Goal: Information Seeking & Learning: Learn about a topic

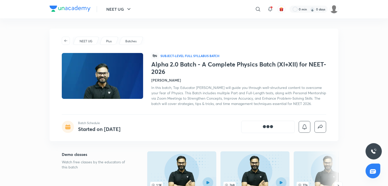
drag, startPoint x: 208, startPoint y: 81, endPoint x: 217, endPoint y: 107, distance: 27.3
click at [217, 106] on div "Alpha 2.0 Batch - A Complete Physics Batch (XI+XII) for NEET-2026 [PERSON_NAME]…" at bounding box center [238, 84] width 175 height 46
click at [217, 106] on div "In this batch, Top Educator [PERSON_NAME] will guide you through well-structure…" at bounding box center [238, 95] width 175 height 21
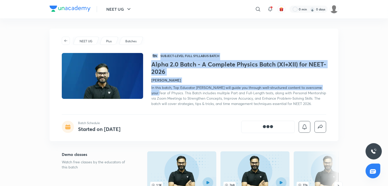
drag, startPoint x: 217, startPoint y: 107, endPoint x: 153, endPoint y: 89, distance: 66.6
click at [153, 89] on div "In this batch, Top Educator [PERSON_NAME] will guide you through well-structure…" at bounding box center [238, 95] width 175 height 21
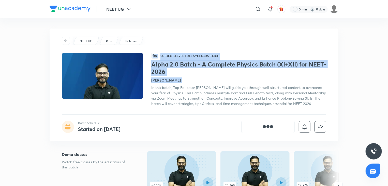
click at [153, 89] on span "In this batch, Top Educator [PERSON_NAME] will guide you through well-structure…" at bounding box center [238, 95] width 175 height 21
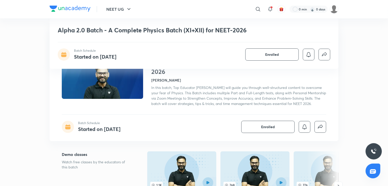
scroll to position [162, 0]
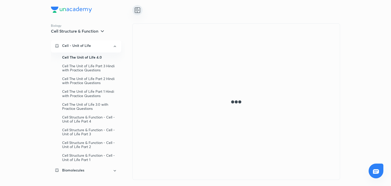
click at [136, 10] on icon at bounding box center [137, 10] width 6 height 6
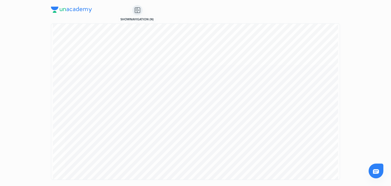
click at [136, 11] on icon at bounding box center [136, 11] width 1 height 0
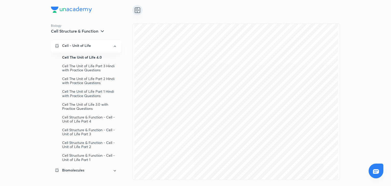
click at [62, 12] on img at bounding box center [71, 10] width 41 height 6
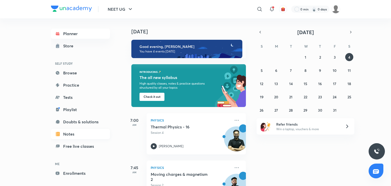
click at [66, 130] on link "Notes" at bounding box center [80, 134] width 59 height 10
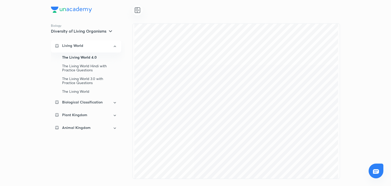
drag, startPoint x: 376, startPoint y: 49, endPoint x: 349, endPoint y: 52, distance: 27.1
click at [376, 49] on div "Biology Diversity of Living Organisms Living World The Living World 4.0 The Liv…" at bounding box center [195, 93] width 391 height 186
click at [95, 101] on p "Biological Classification" at bounding box center [82, 101] width 40 height 5
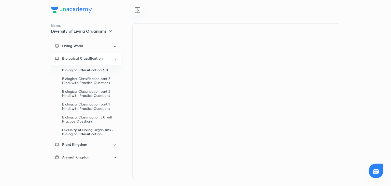
click at [84, 134] on div "Diversity of Living Organisms - Biological Classification" at bounding box center [89, 131] width 55 height 13
drag, startPoint x: 188, startPoint y: 90, endPoint x: 230, endPoint y: 80, distance: 43.1
click at [230, 80] on div at bounding box center [236, 100] width 208 height 155
drag, startPoint x: 230, startPoint y: 80, endPoint x: 250, endPoint y: 115, distance: 40.9
click at [250, 115] on div at bounding box center [236, 100] width 208 height 155
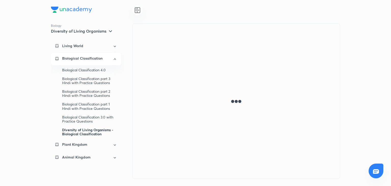
drag, startPoint x: 223, startPoint y: 81, endPoint x: 239, endPoint y: 98, distance: 24.1
click at [239, 98] on div at bounding box center [236, 100] width 208 height 155
click at [218, 113] on div at bounding box center [236, 100] width 208 height 155
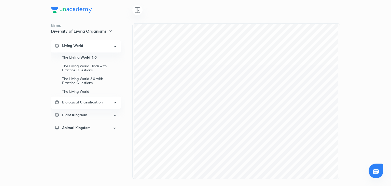
click at [94, 104] on p "Biological Classification" at bounding box center [82, 101] width 40 height 5
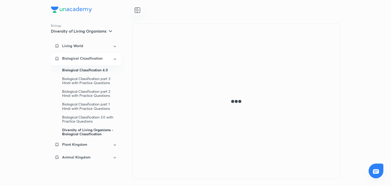
click at [87, 130] on div "Diversity of Living Organisms - Biological Classification" at bounding box center [89, 131] width 55 height 13
click at [391, 103] on div "Biology Diversity of Living Organisms Living World Biological Classification Bi…" at bounding box center [195, 93] width 391 height 186
click at [380, 166] on div at bounding box center [375, 170] width 15 height 15
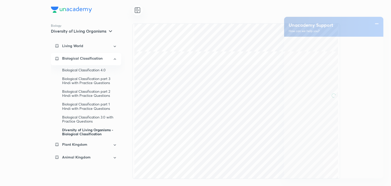
click at [380, 166] on div "Please Enter Valid Message" at bounding box center [333, 107] width 99 height 141
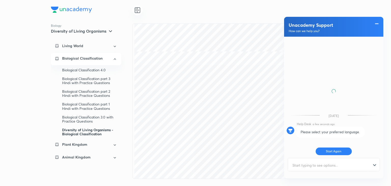
scroll to position [201, 0]
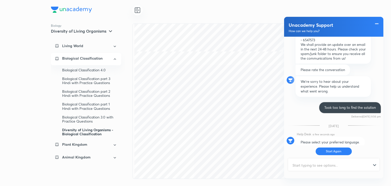
click at [323, 140] on span "Please select your preferred language." at bounding box center [329, 142] width 59 height 5
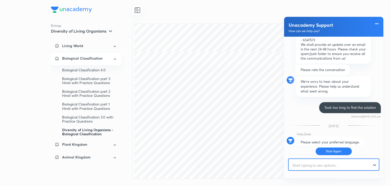
click at [319, 161] on input "text" at bounding box center [331, 165] width 85 height 12
type input "en"
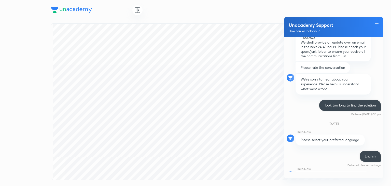
scroll to position [297, 0]
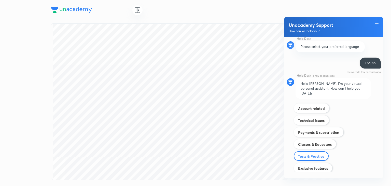
click at [319, 151] on div "Tests & Practice" at bounding box center [311, 155] width 35 height 9
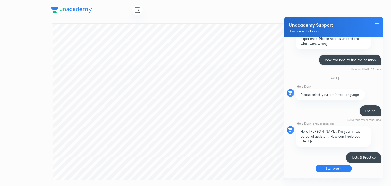
scroll to position [364, 0]
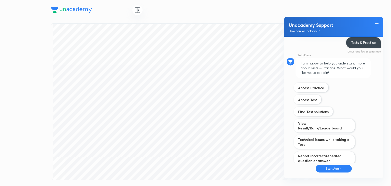
click at [377, 22] on span at bounding box center [376, 24] width 5 height 6
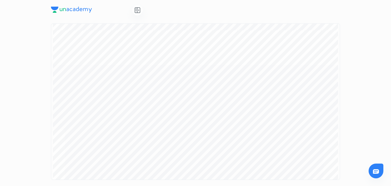
scroll to position [6996, 0]
click at [391, 35] on div "Biology Diversity of Living Organisms Living World Biological Classification Bi…" at bounding box center [195, 93] width 391 height 186
drag, startPoint x: 391, startPoint y: 35, endPoint x: 338, endPoint y: 125, distance: 103.4
click at [338, 125] on div "Biology Diversity of Living Organisms Living World Biological Classification Bi…" at bounding box center [195, 93] width 391 height 186
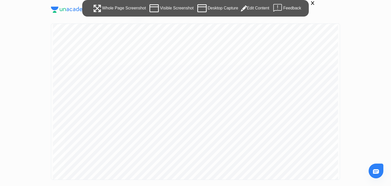
click at [130, 10] on div "Whole Page Screenshot" at bounding box center [119, 8] width 54 height 11
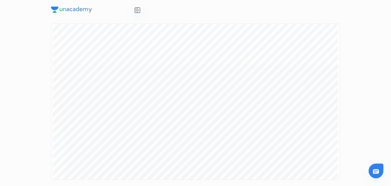
scroll to position [0, 0]
click at [132, 6] on div at bounding box center [195, 10] width 289 height 20
click at [137, 8] on icon at bounding box center [137, 10] width 0 height 5
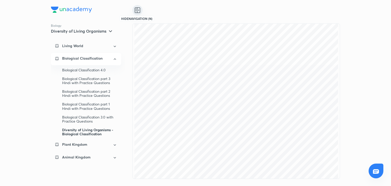
click at [137, 8] on icon at bounding box center [137, 10] width 0 height 5
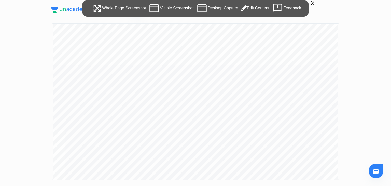
click at [106, 8] on div "Whole Page Screenshot" at bounding box center [119, 8] width 54 height 11
click at [262, 8] on div "Edit Content" at bounding box center [255, 8] width 28 height 11
click at [262, 7] on div "Edit Content" at bounding box center [255, 8] width 28 height 11
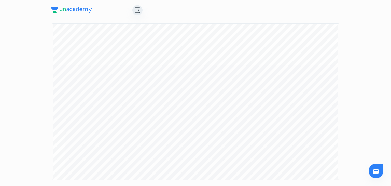
click at [262, 7] on div at bounding box center [236, 10] width 208 height 10
click at [278, 58] on div "Biology Diversity of Living Organisms Living World Biological Classification Bi…" at bounding box center [195, 90] width 289 height 180
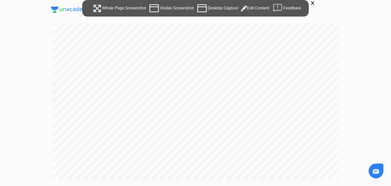
click at [197, 5] on icon at bounding box center [201, 8] width 11 height 11
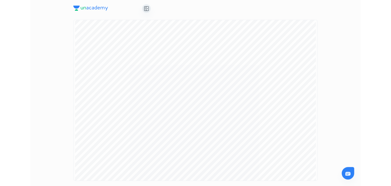
scroll to position [1156, 0]
